Goal: Task Accomplishment & Management: Manage account settings

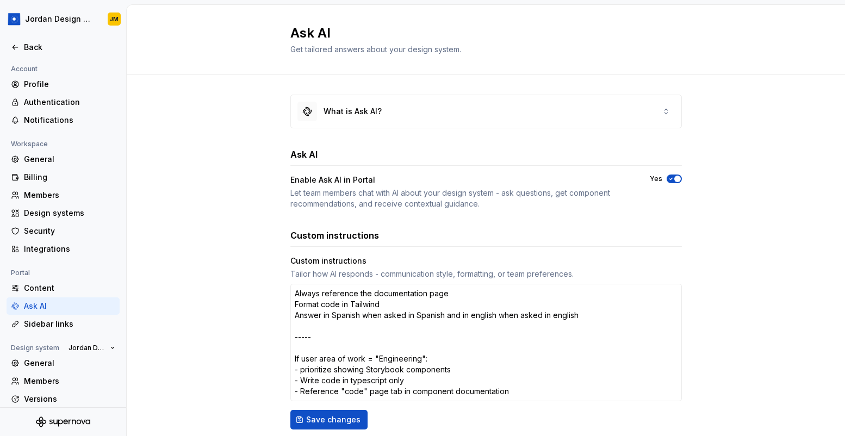
scroll to position [105, 0]
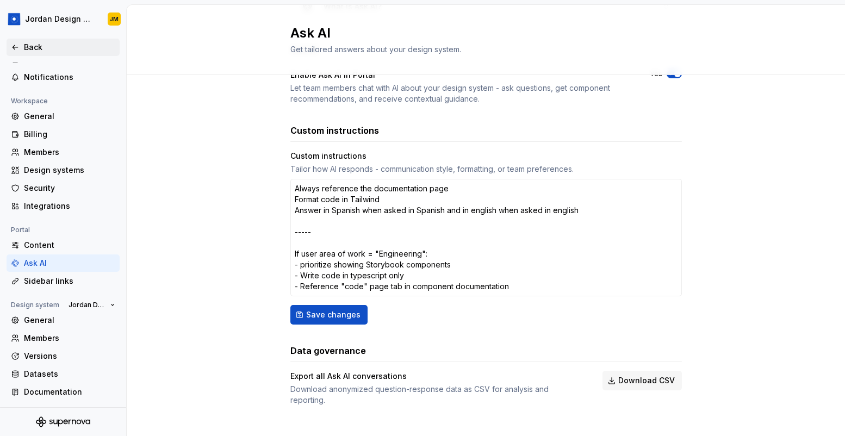
click at [46, 48] on div "Back" at bounding box center [69, 47] width 91 height 11
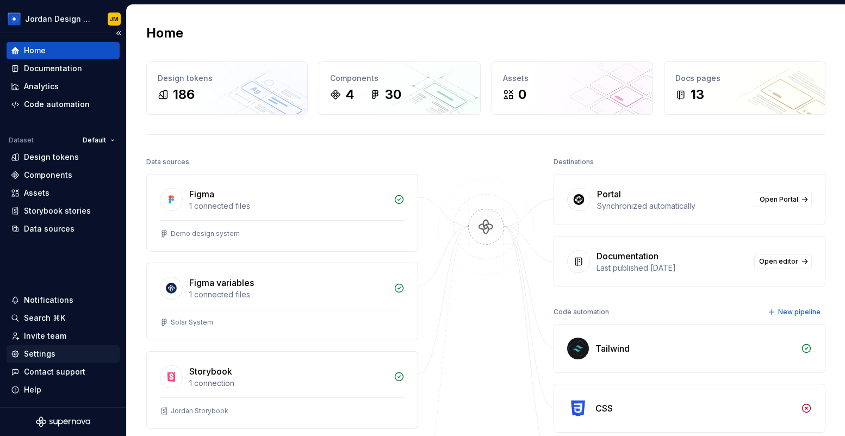
click at [42, 350] on div "Settings" at bounding box center [40, 354] width 32 height 11
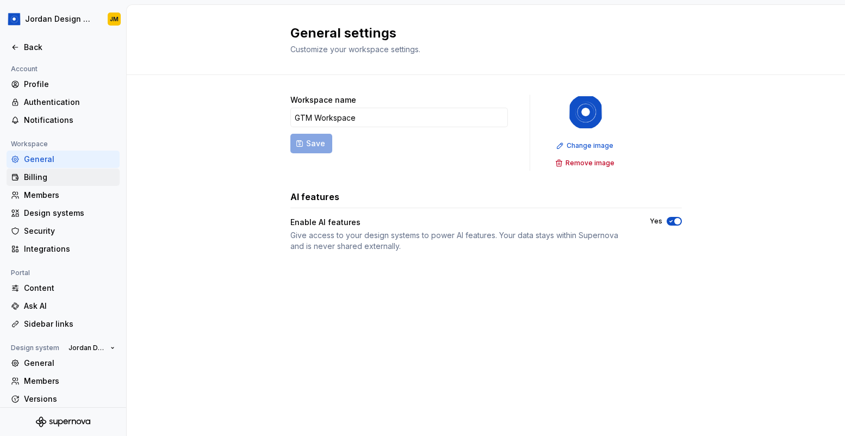
click at [53, 181] on div "Billing" at bounding box center [69, 177] width 91 height 11
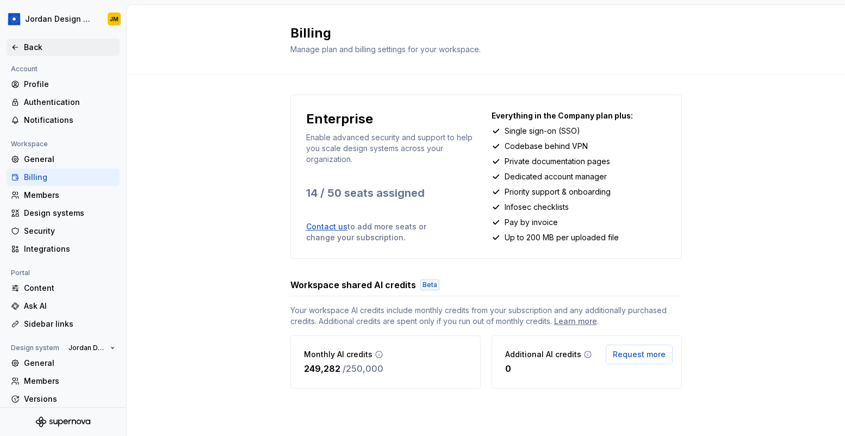
click at [24, 50] on div "Back" at bounding box center [69, 47] width 91 height 11
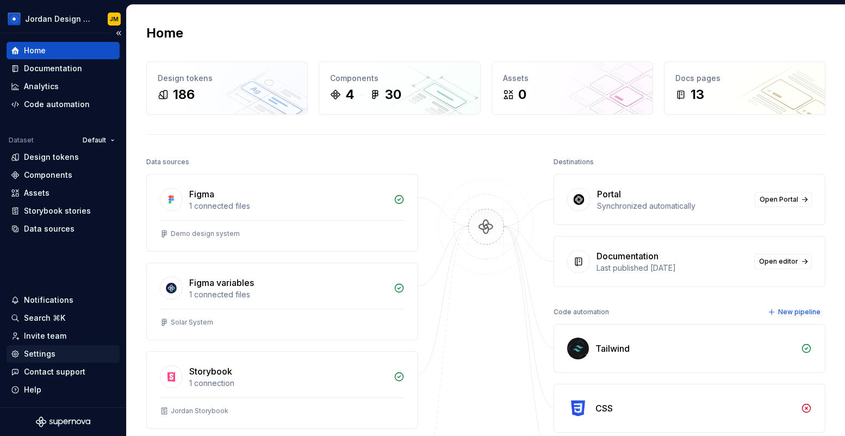
click at [50, 357] on div "Settings" at bounding box center [40, 354] width 32 height 11
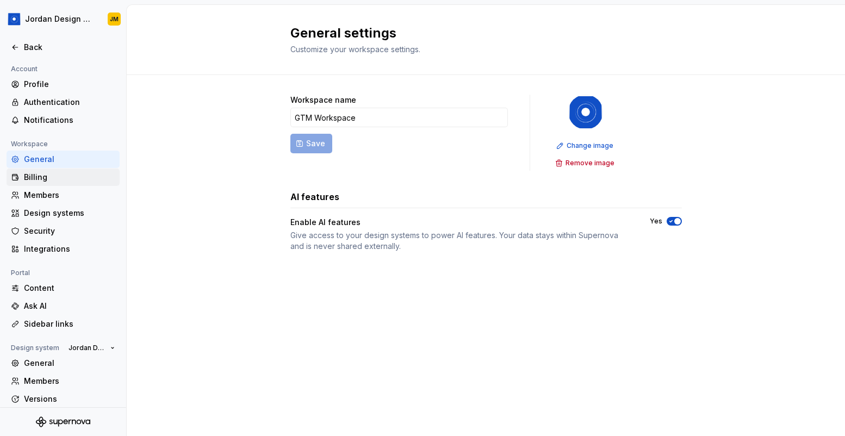
click at [44, 178] on div "Billing" at bounding box center [69, 177] width 91 height 11
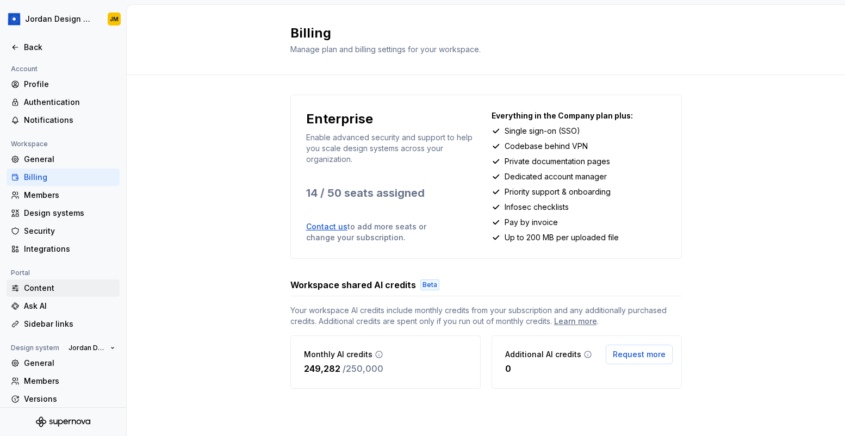
click at [49, 288] on div "Content" at bounding box center [69, 288] width 91 height 11
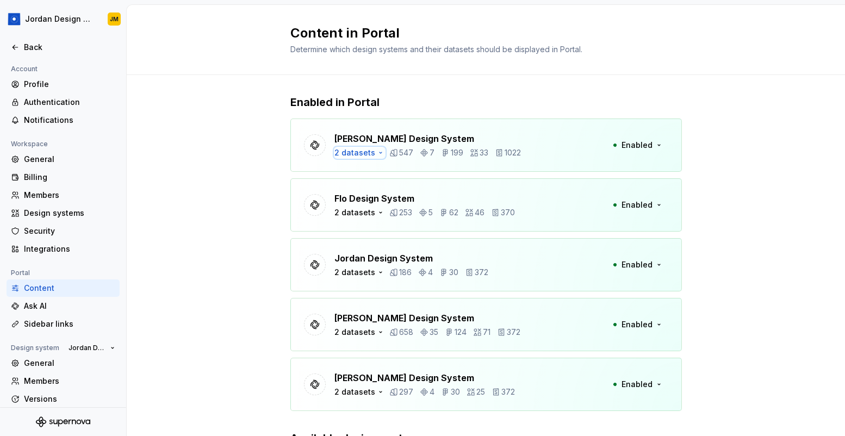
click at [357, 152] on div "2 datasets" at bounding box center [355, 152] width 41 height 11
click at [234, 191] on div "Enabled in Portal [PERSON_NAME] Design System 2 datasets 547 7 199 33 1022 Enab…" at bounding box center [486, 310] width 719 height 470
click at [69, 306] on div "Ask AI" at bounding box center [69, 306] width 91 height 11
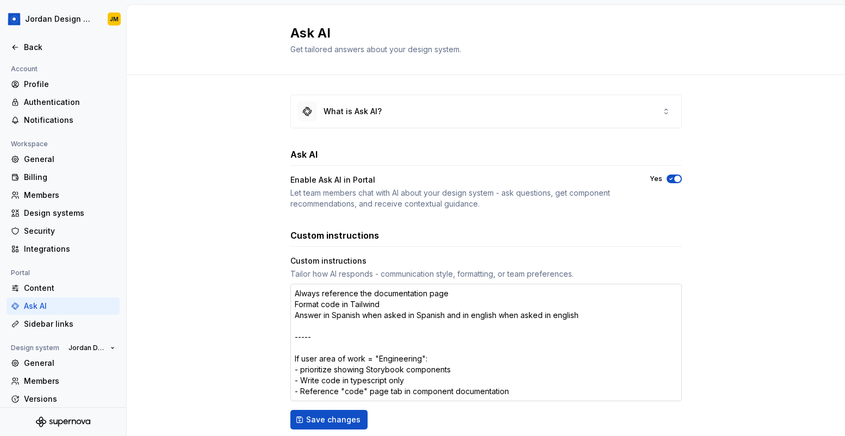
type textarea "*"
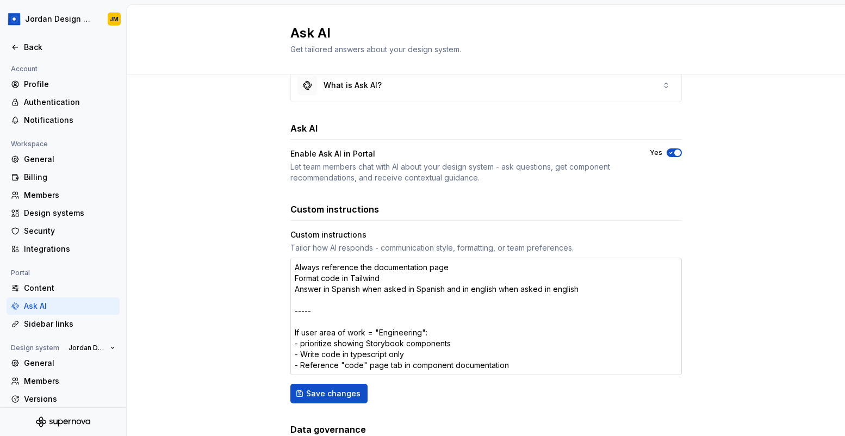
scroll to position [33, 0]
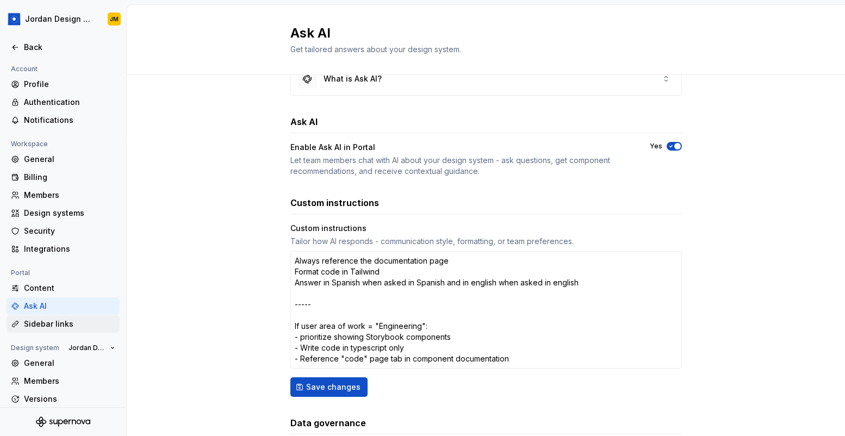
click at [64, 326] on div "Sidebar links" at bounding box center [69, 324] width 91 height 11
